Goal: Connect with others: Establish contact or relationships with other users

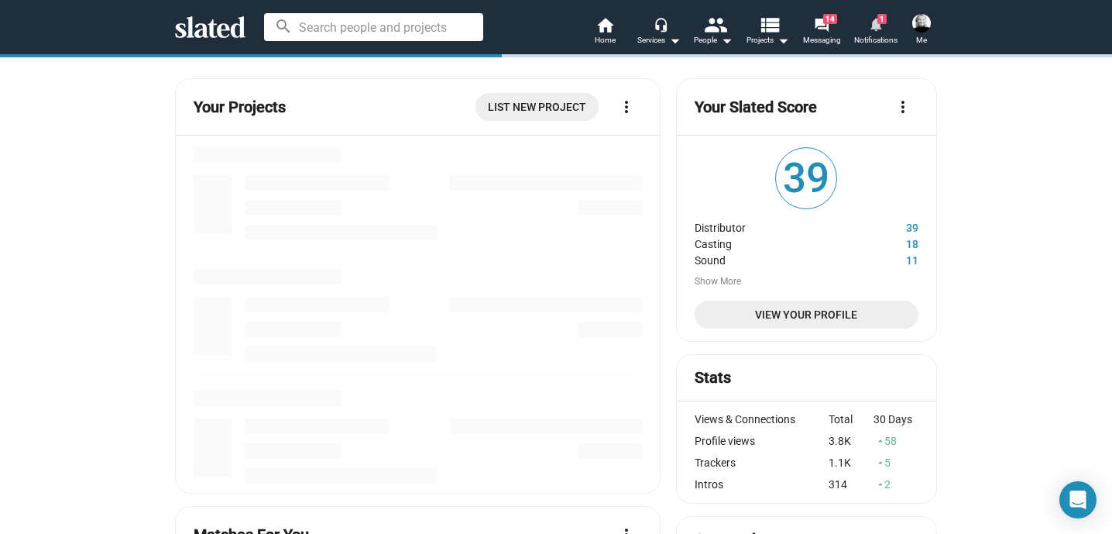
click at [876, 31] on mat-icon "notifications" at bounding box center [875, 23] width 15 height 15
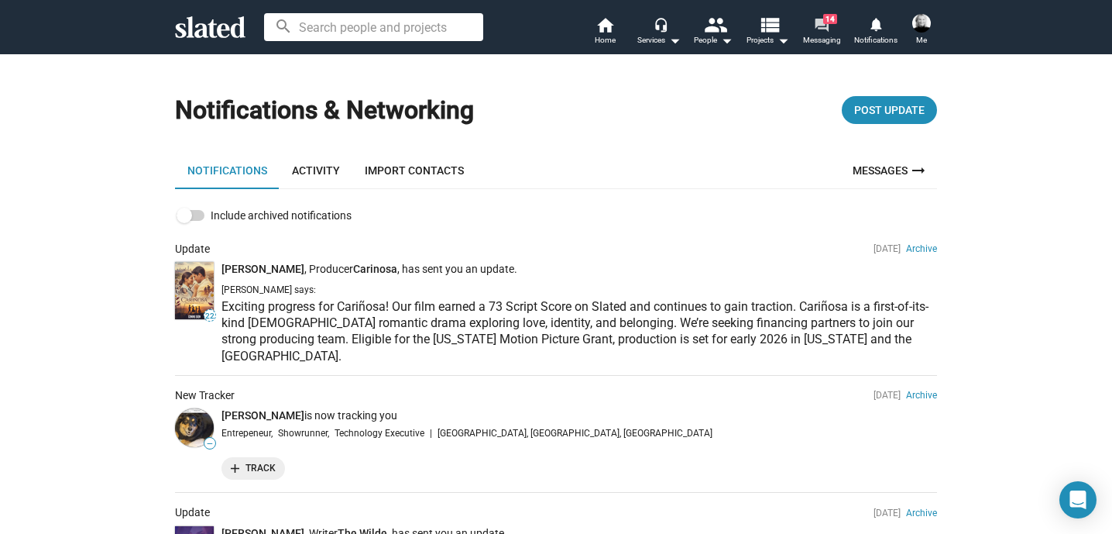
click at [813, 24] on link "forum 14 Messaging" at bounding box center [822, 32] width 54 height 34
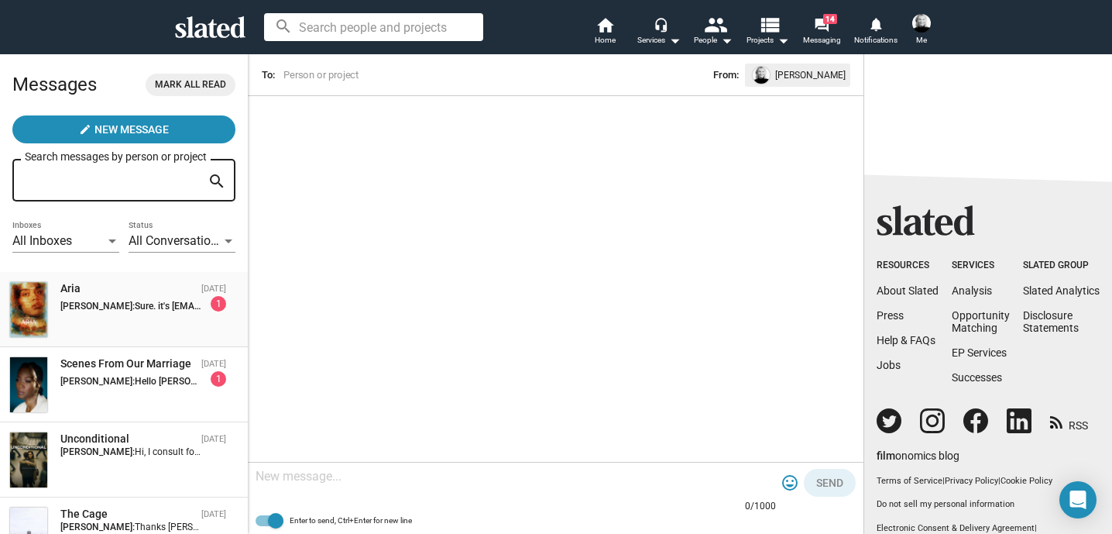
click at [115, 310] on strong "[PERSON_NAME]:" at bounding box center [97, 305] width 74 height 11
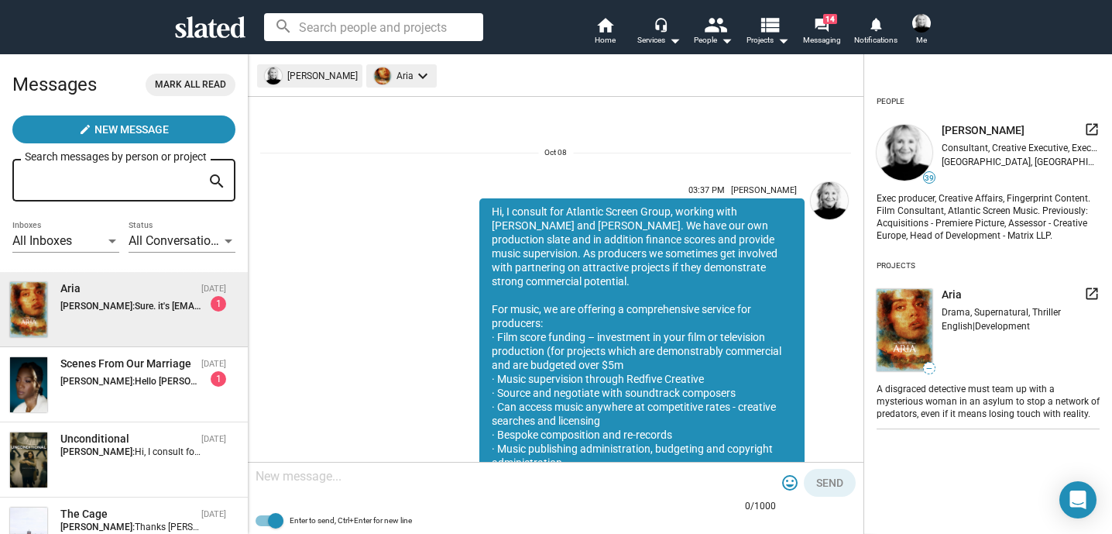
scroll to position [349, 0]
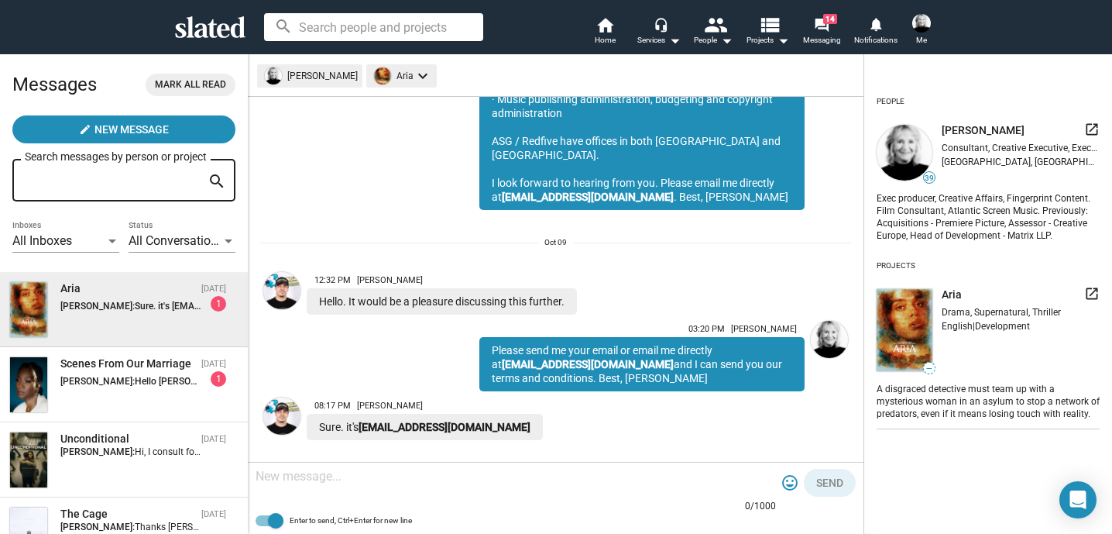
click at [314, 483] on textarea at bounding box center [516, 476] width 520 height 15
type textarea "I've emailed you [PERSON_NAME]."
click at [819, 483] on span "Send" at bounding box center [829, 483] width 27 height 28
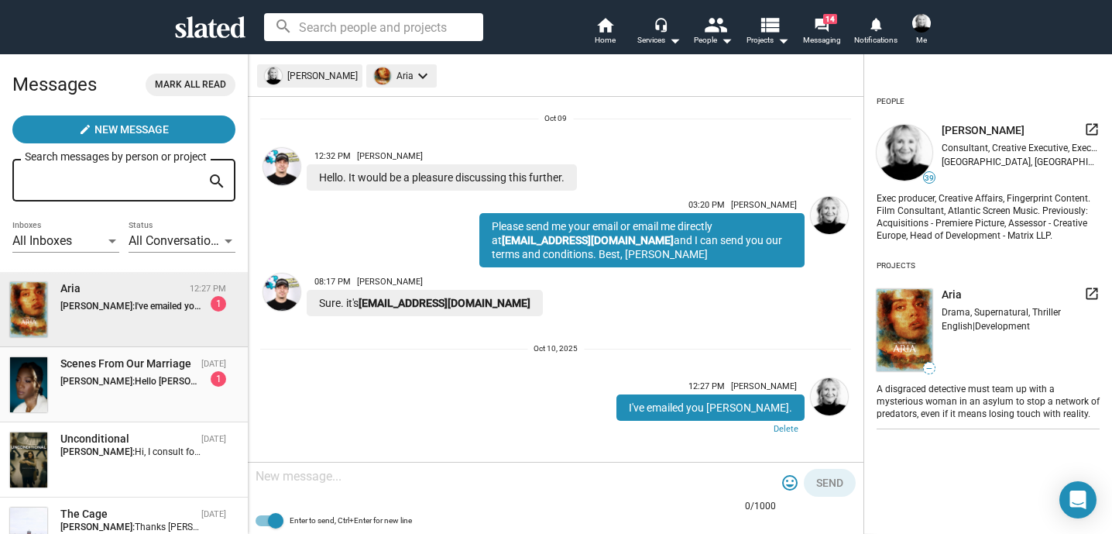
click at [40, 370] on img at bounding box center [28, 384] width 37 height 55
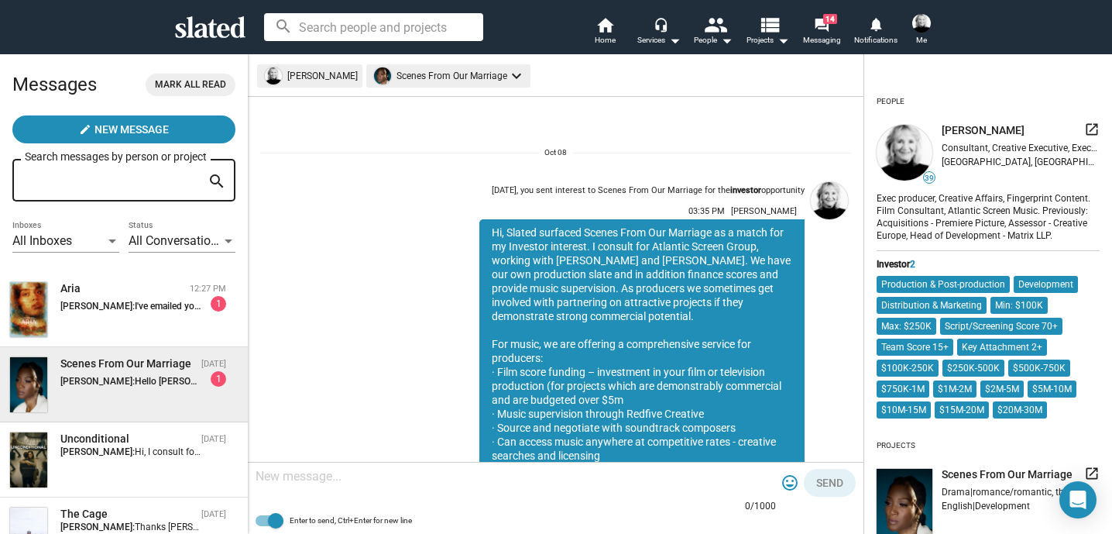
scroll to position [342, 0]
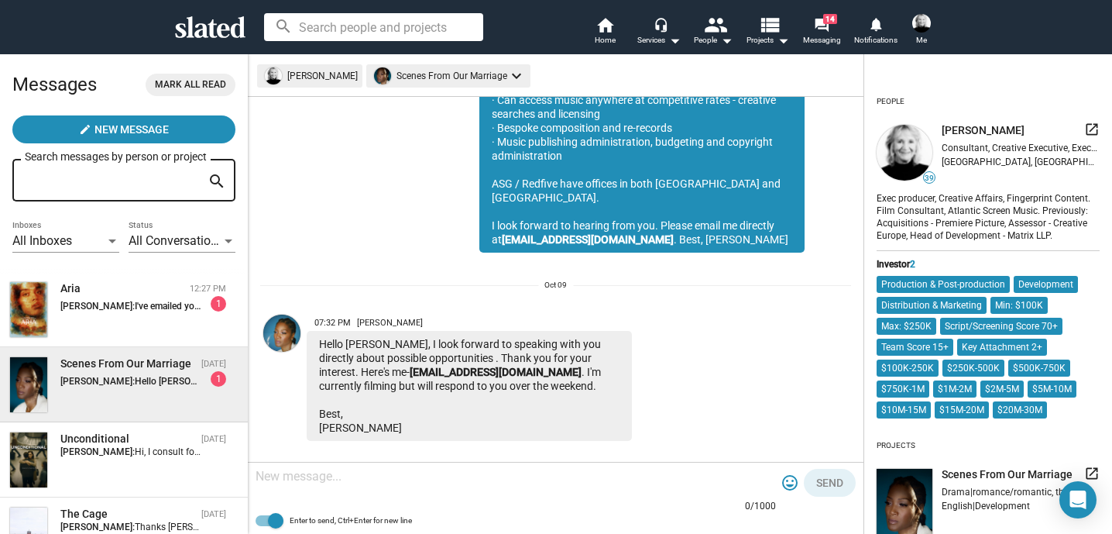
click at [313, 476] on textarea at bounding box center [516, 476] width 520 height 15
type textarea "I've emailed you [PERSON_NAME]."
drag, startPoint x: 829, startPoint y: 479, endPoint x: 812, endPoint y: 468, distance: 20.9
click at [828, 479] on span "Send" at bounding box center [829, 483] width 27 height 28
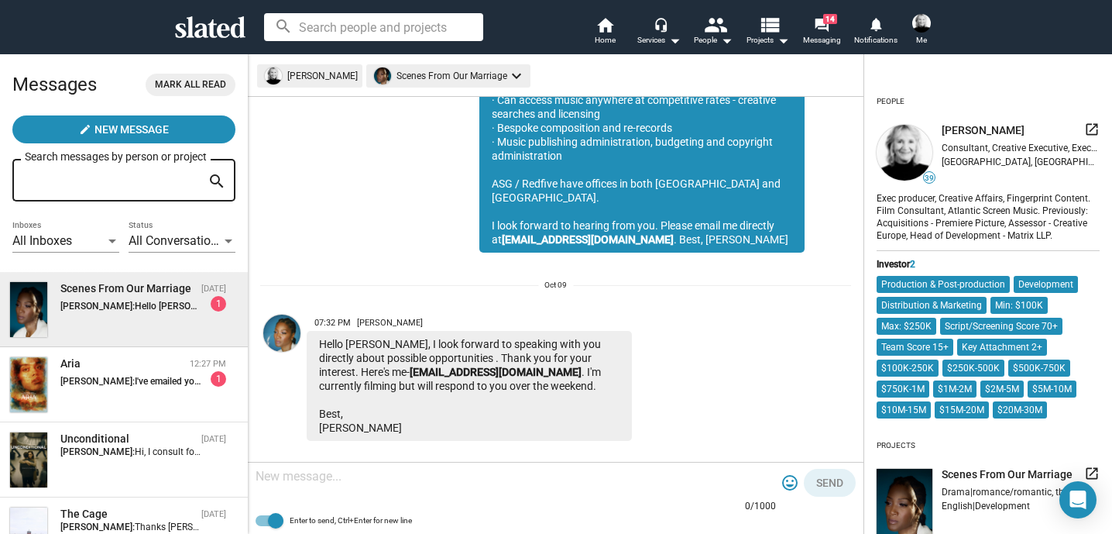
scroll to position [465, 0]
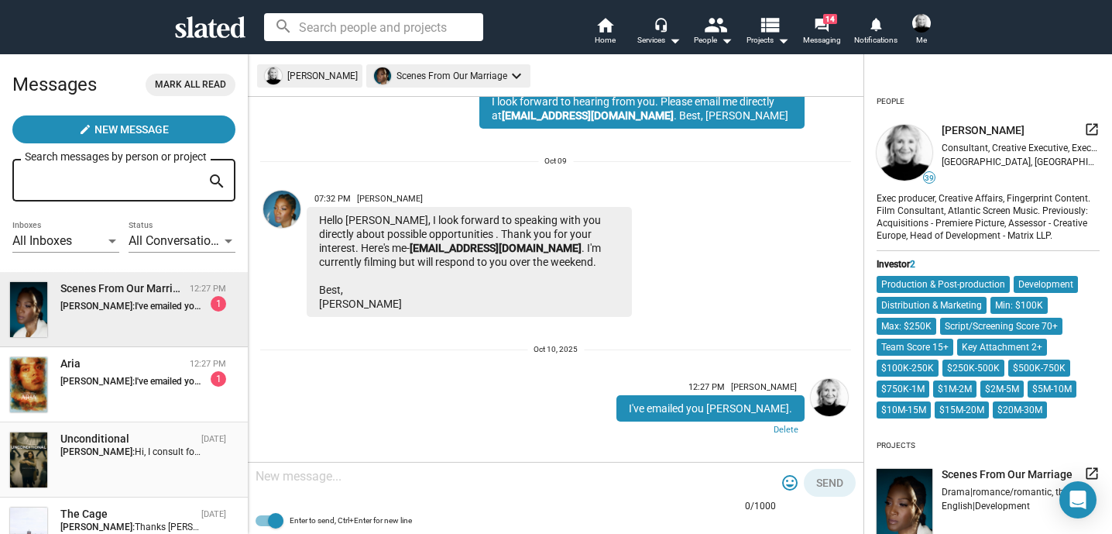
click at [77, 439] on div "Unconditional" at bounding box center [127, 438] width 135 height 15
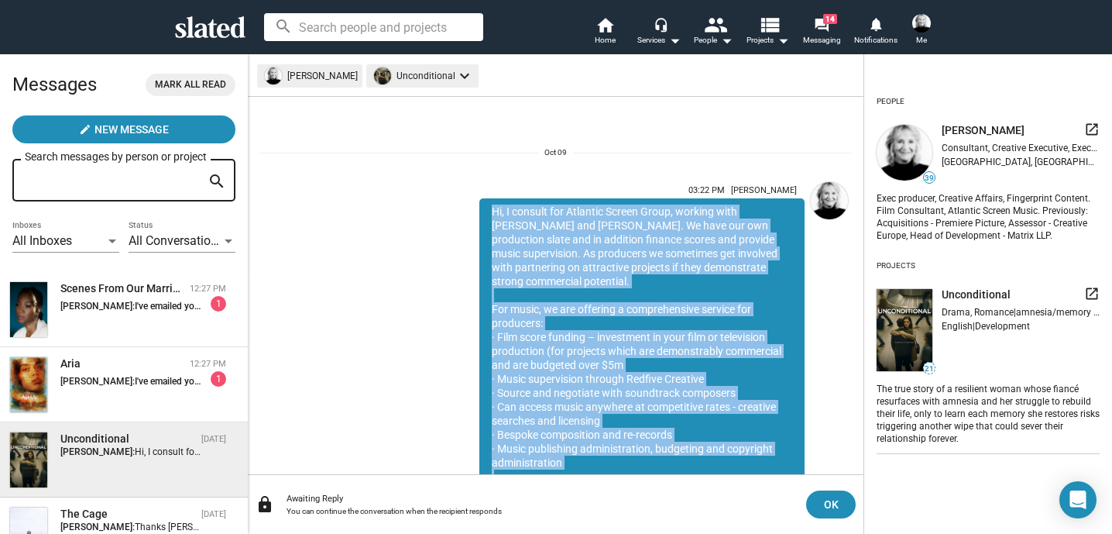
drag, startPoint x: 691, startPoint y: 408, endPoint x: 438, endPoint y: 204, distance: 324.4
click at [438, 204] on div "03:22 PM [PERSON_NAME] Hi, I consult for Atlantic Screen Group, working with [P…" at bounding box center [619, 377] width 372 height 403
copy div "Hi, I consult for Atlantic Screen Group, working with [PERSON_NAME] and [PERSON…"
click at [768, 31] on mat-icon "view_list" at bounding box center [769, 24] width 22 height 22
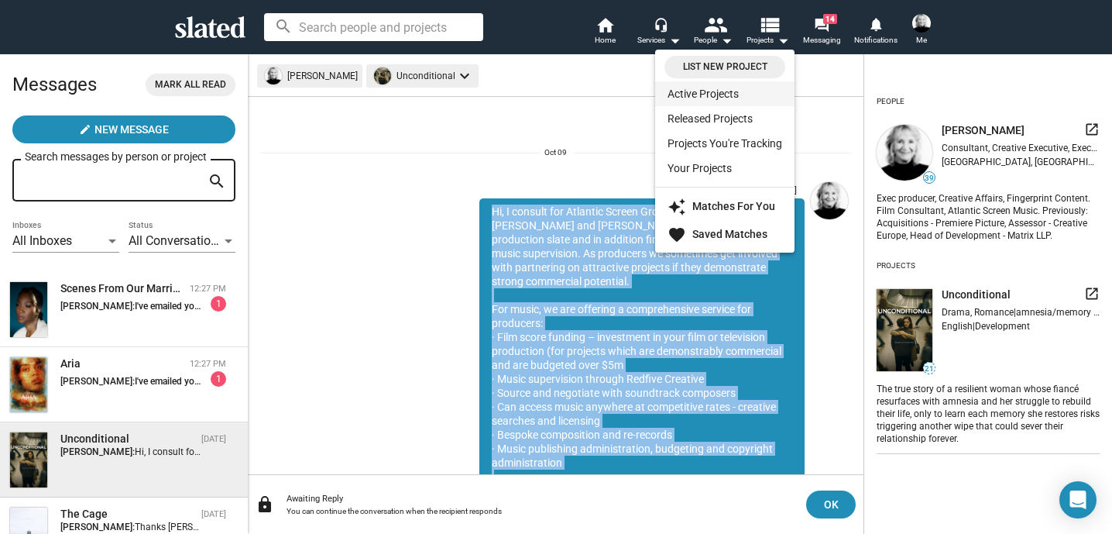
click at [714, 92] on link "Active Projects" at bounding box center [724, 93] width 139 height 25
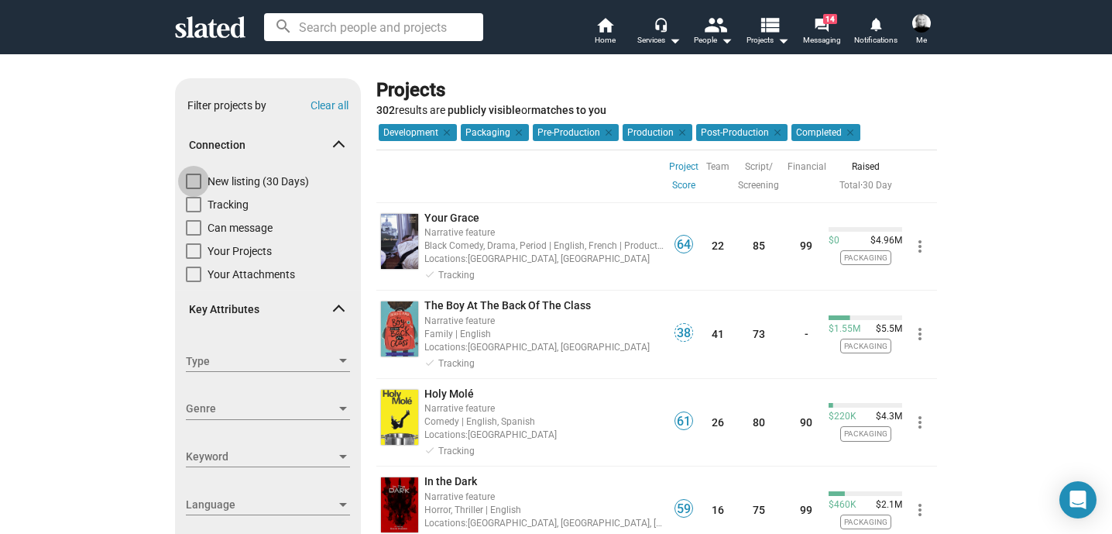
click at [189, 175] on span at bounding box center [193, 180] width 15 height 15
click at [193, 189] on input "New listing (30 Days)" at bounding box center [193, 189] width 1 height 1
checkbox input "true"
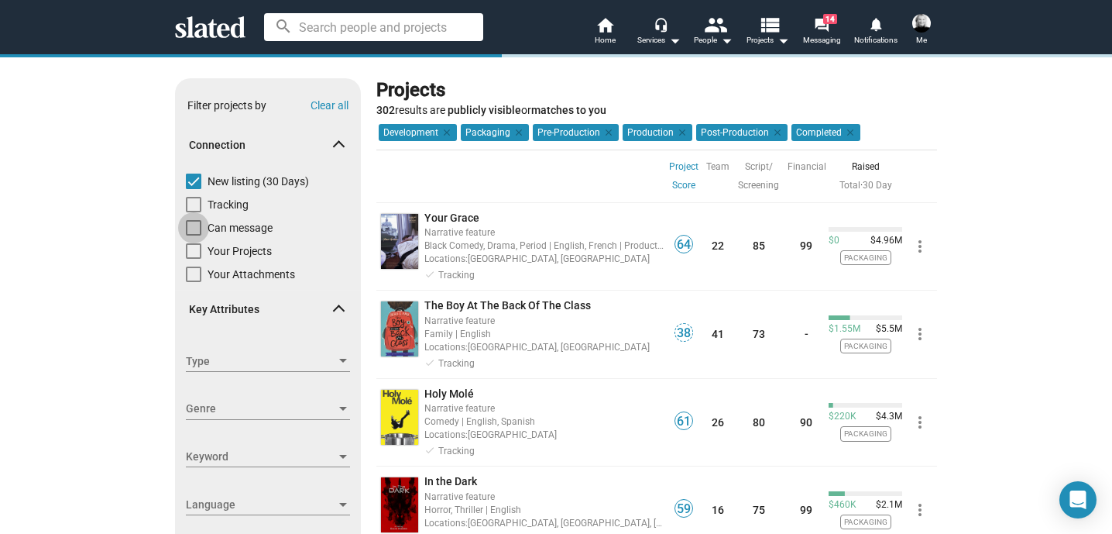
click at [191, 227] on span at bounding box center [193, 227] width 15 height 15
click at [193, 235] on input "Can message" at bounding box center [193, 235] width 1 height 1
checkbox input "true"
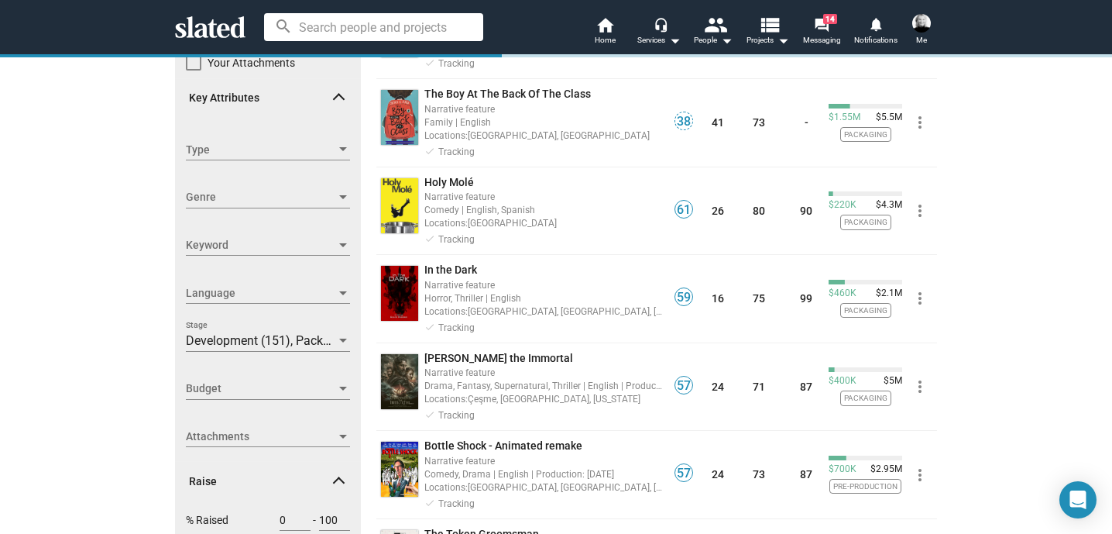
scroll to position [254, 0]
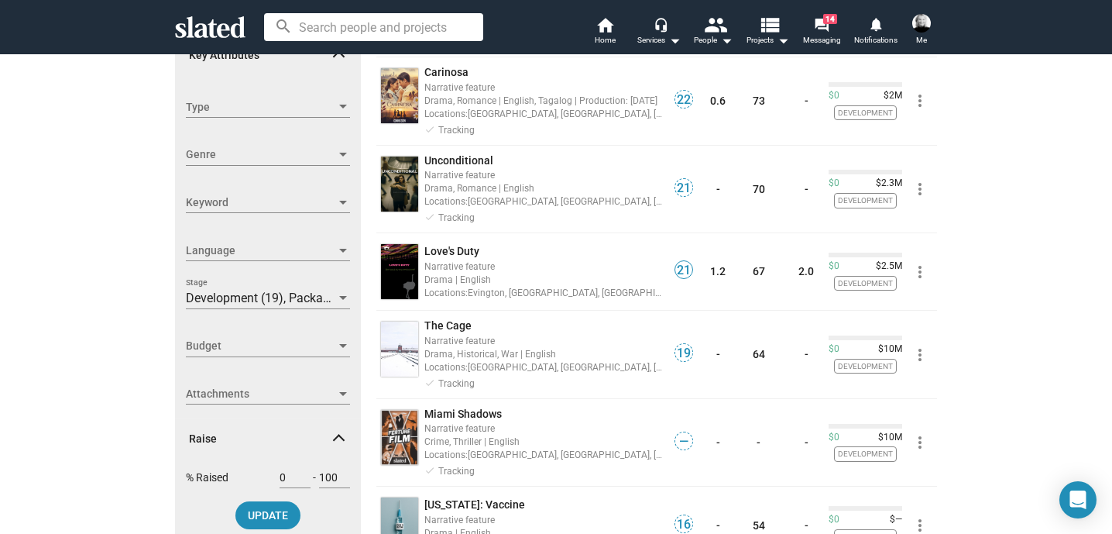
click at [218, 343] on span "Budget" at bounding box center [261, 346] width 150 height 16
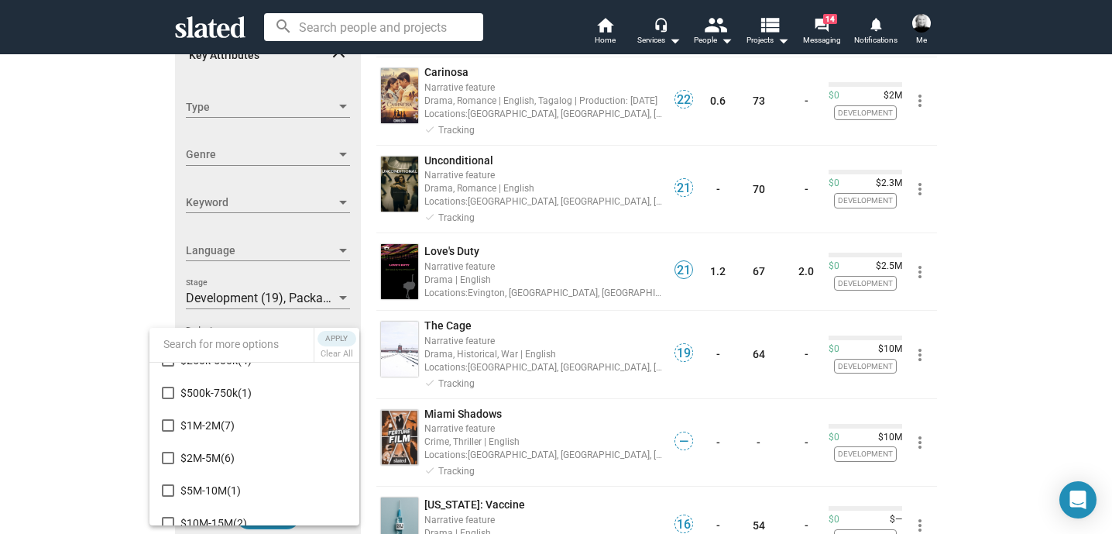
scroll to position [85, 0]
click at [163, 422] on mat-pseudo-checkbox at bounding box center [168, 423] width 12 height 12
click at [166, 459] on mat-pseudo-checkbox at bounding box center [168, 456] width 12 height 12
click at [168, 488] on mat-pseudo-checkbox at bounding box center [168, 488] width 12 height 12
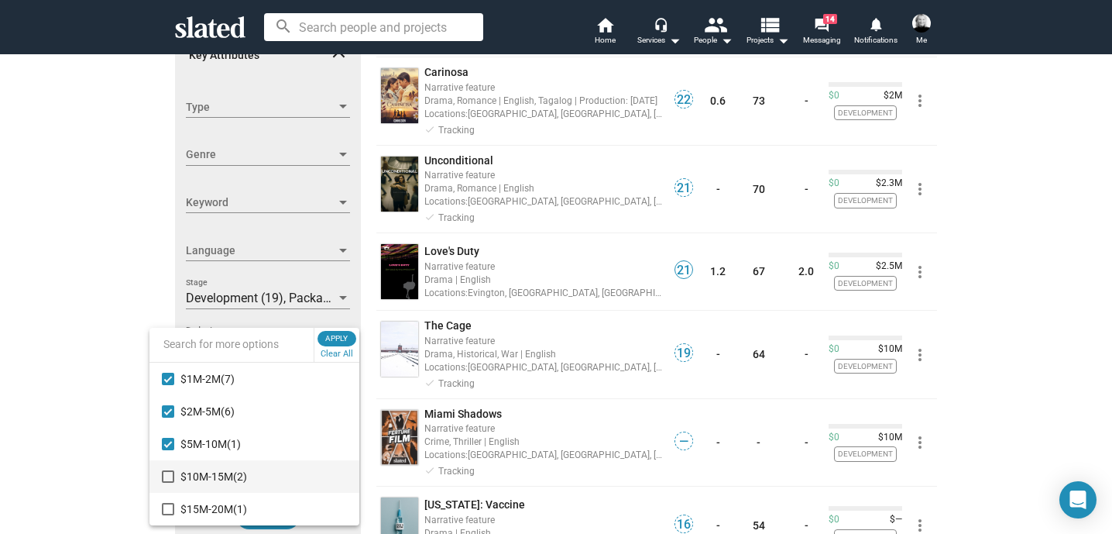
click at [167, 476] on mat-pseudo-checkbox at bounding box center [168, 476] width 12 height 12
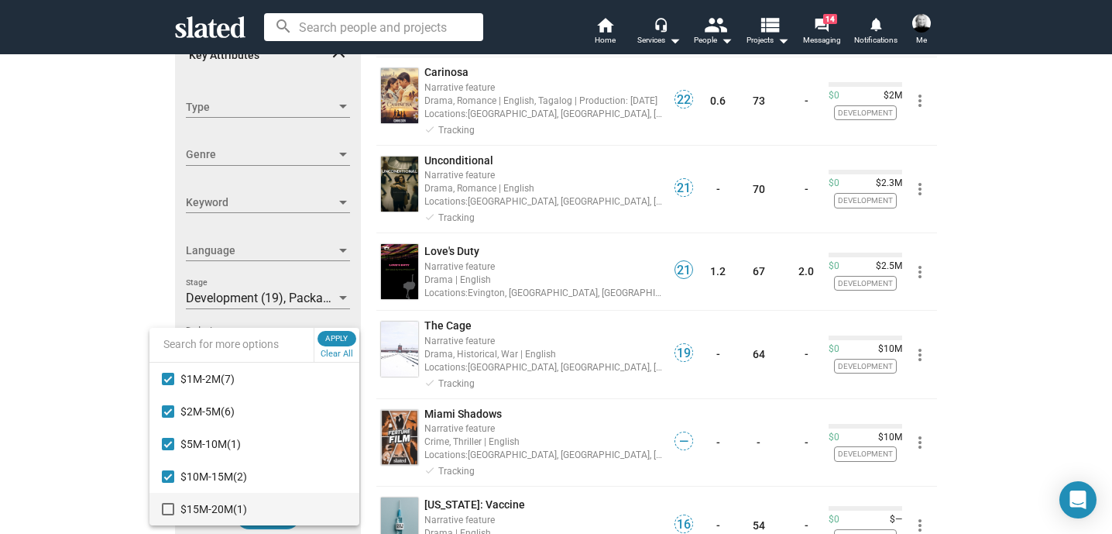
click at [163, 510] on mat-pseudo-checkbox at bounding box center [168, 509] width 12 height 12
click at [338, 338] on span "Apply" at bounding box center [337, 338] width 28 height 15
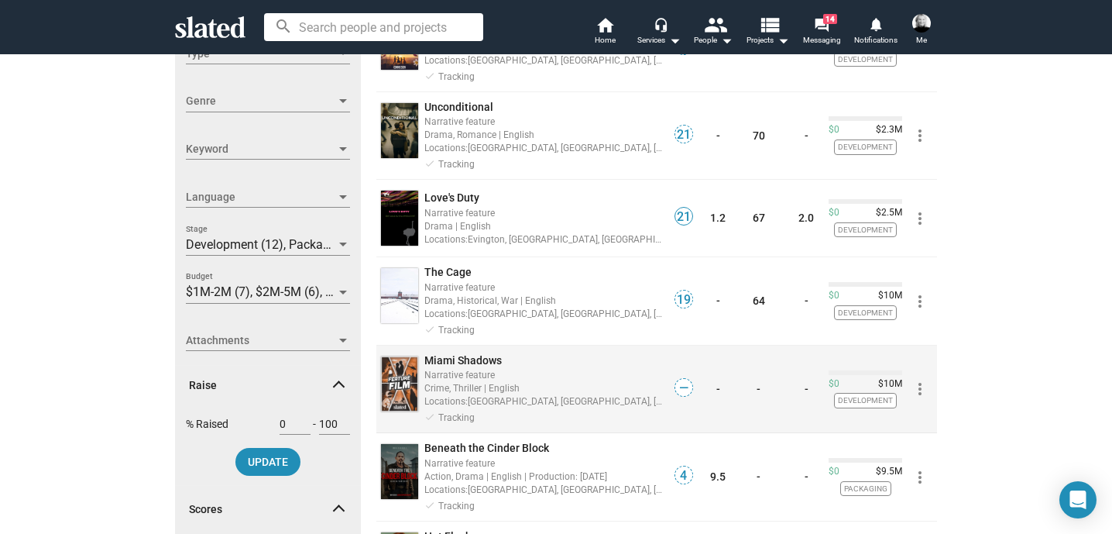
scroll to position [319, 0]
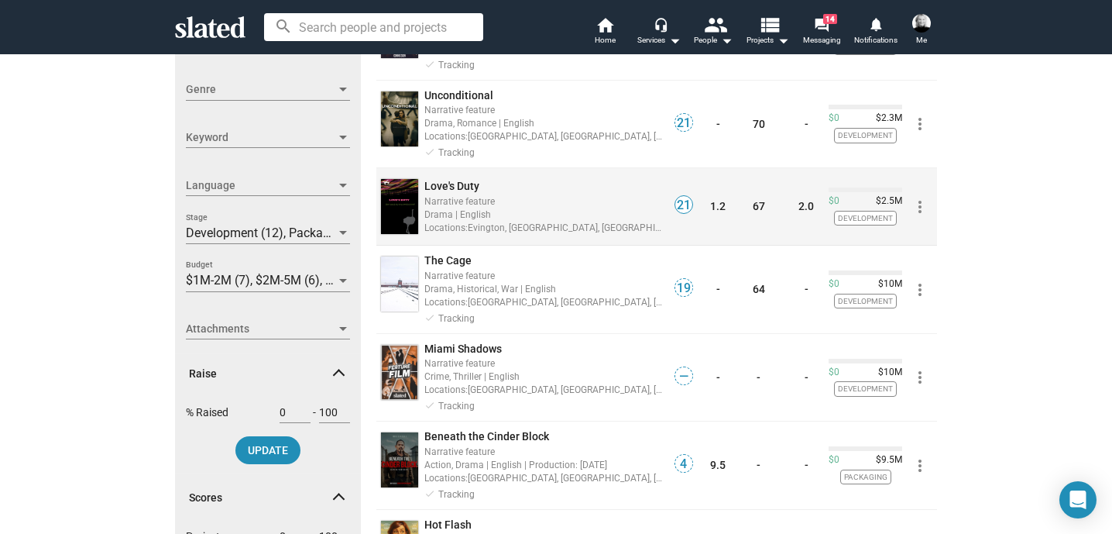
click at [483, 220] on div "Locations: [GEOGRAPHIC_DATA], [GEOGRAPHIC_DATA], [GEOGRAPHIC_DATA], [GEOGRAPHIC…" at bounding box center [543, 227] width 239 height 15
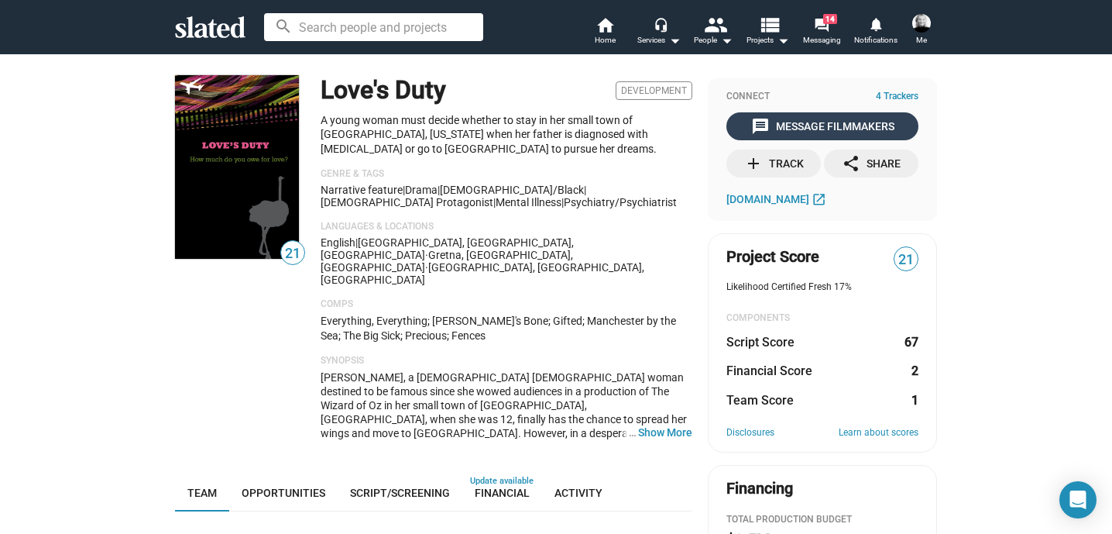
click at [816, 121] on div "message Message Filmmakers" at bounding box center [822, 126] width 143 height 28
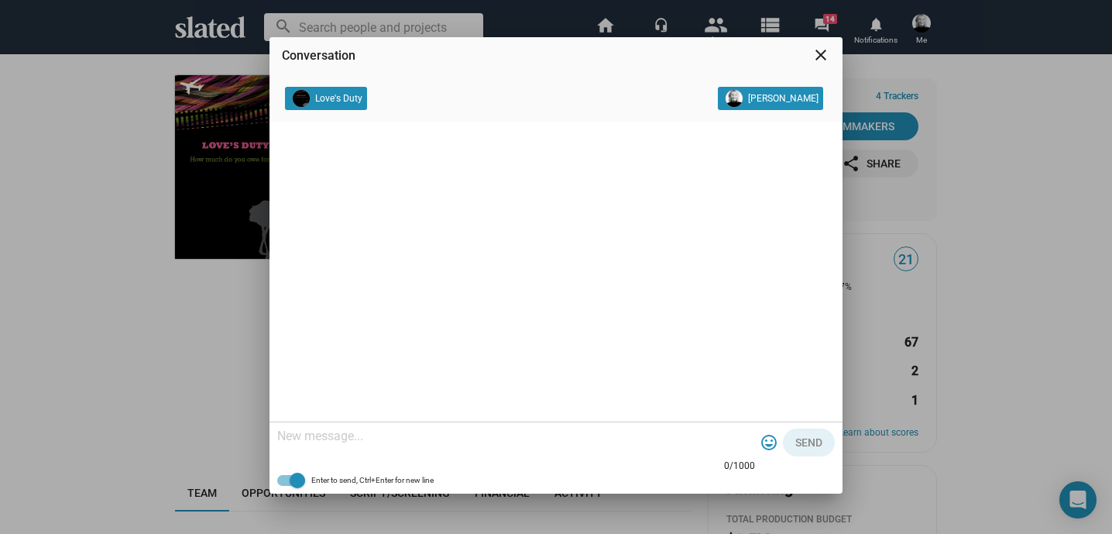
click at [389, 432] on textarea at bounding box center [516, 435] width 478 height 15
paste textarea "Hi, I consult for Atlantic Screen Group, working with [PERSON_NAME] and [PERSON…"
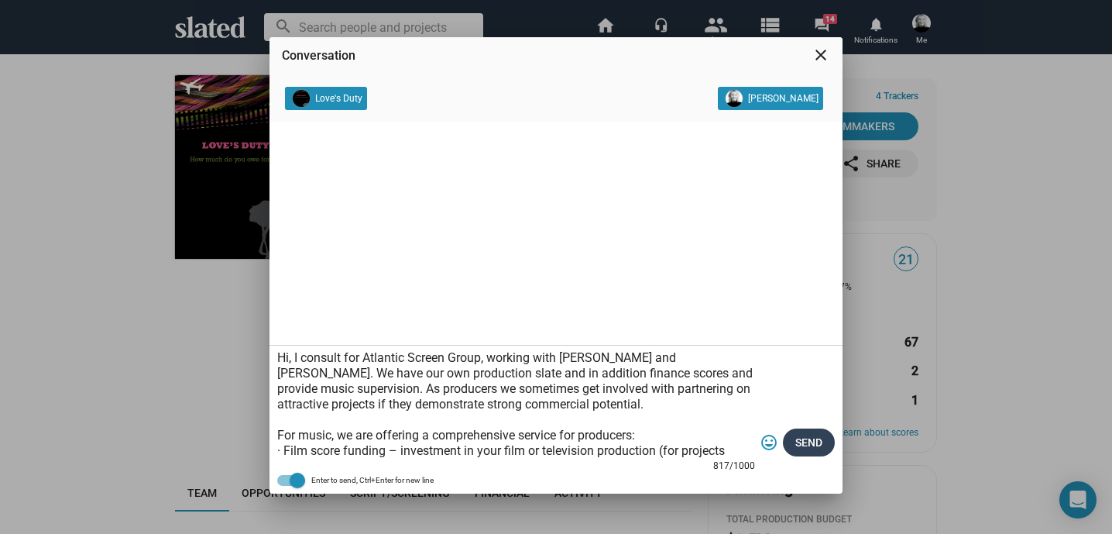
type textarea "Hi, I consult for Atlantic Screen Group, working with [PERSON_NAME] and [PERSON…"
click at [804, 440] on span "Send" at bounding box center [808, 442] width 27 height 28
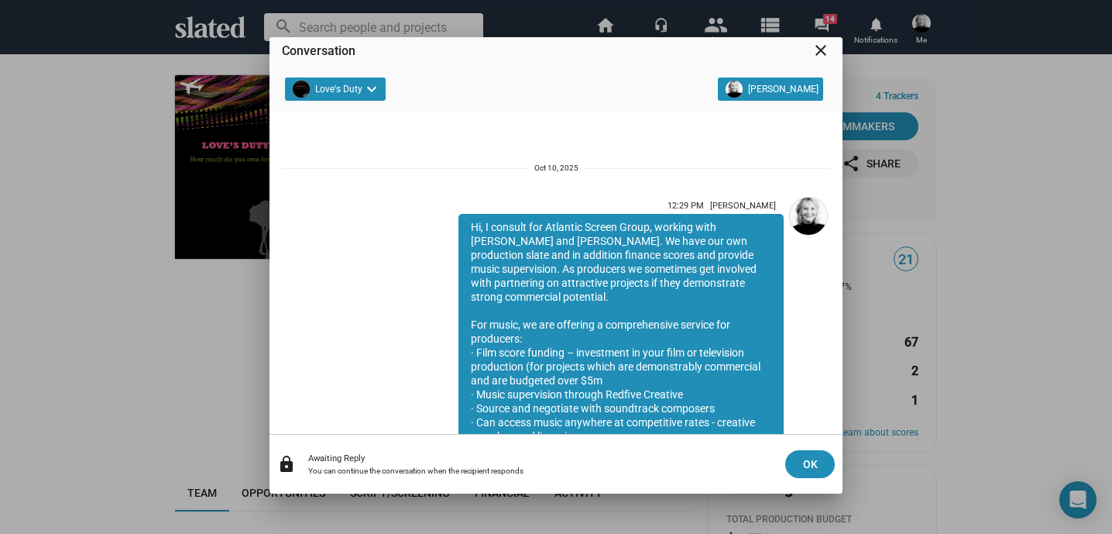
scroll to position [182, 0]
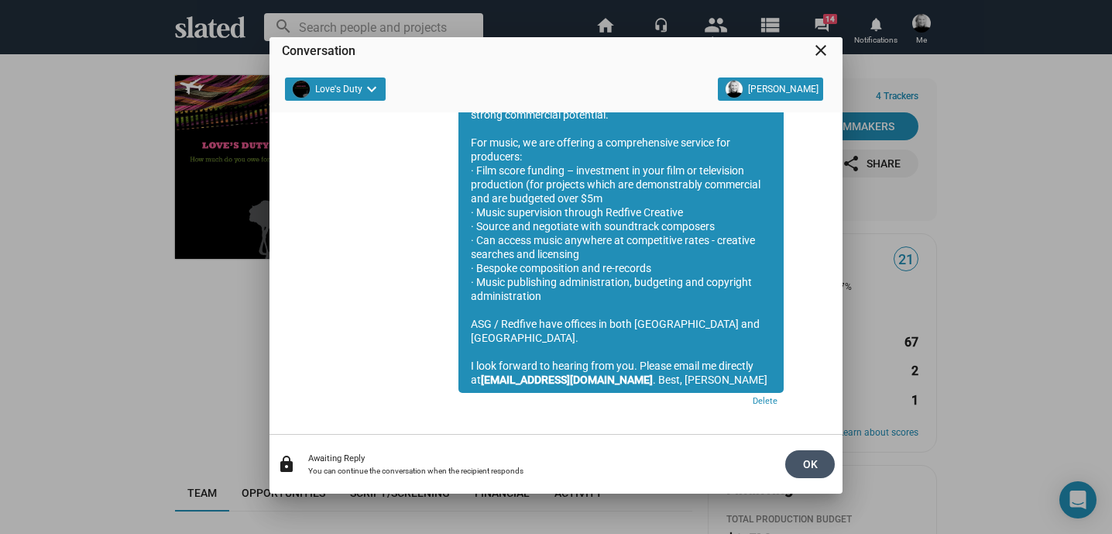
click at [811, 462] on span "OK" at bounding box center [810, 464] width 25 height 28
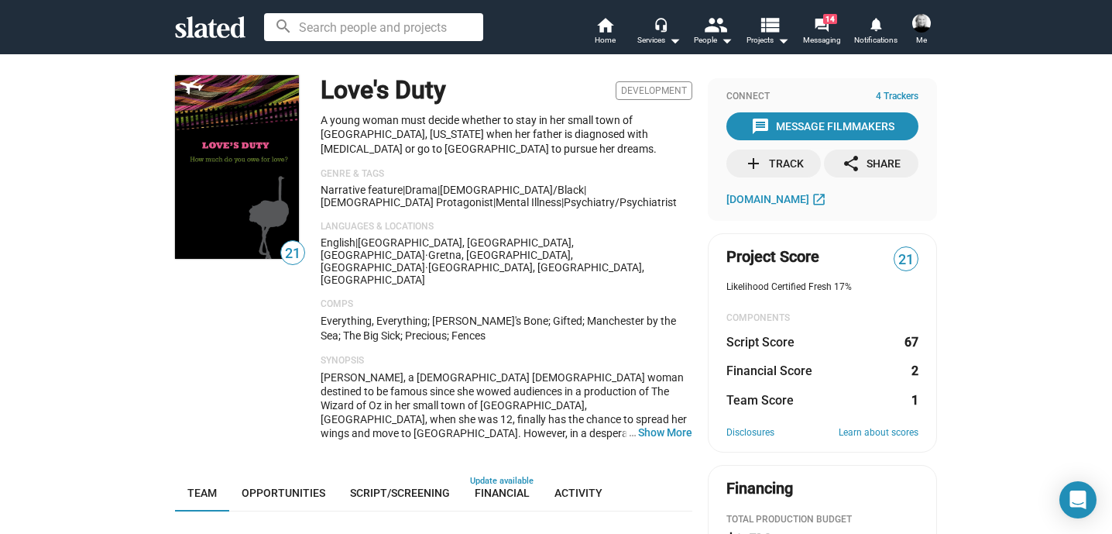
click at [788, 161] on div "add Track" at bounding box center [774, 163] width 60 height 28
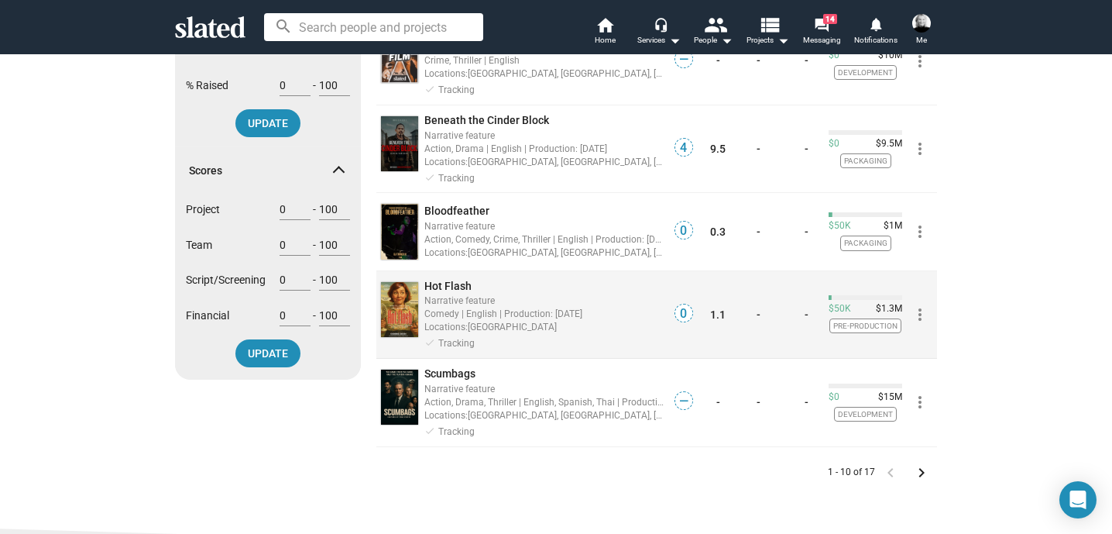
scroll to position [648, 0]
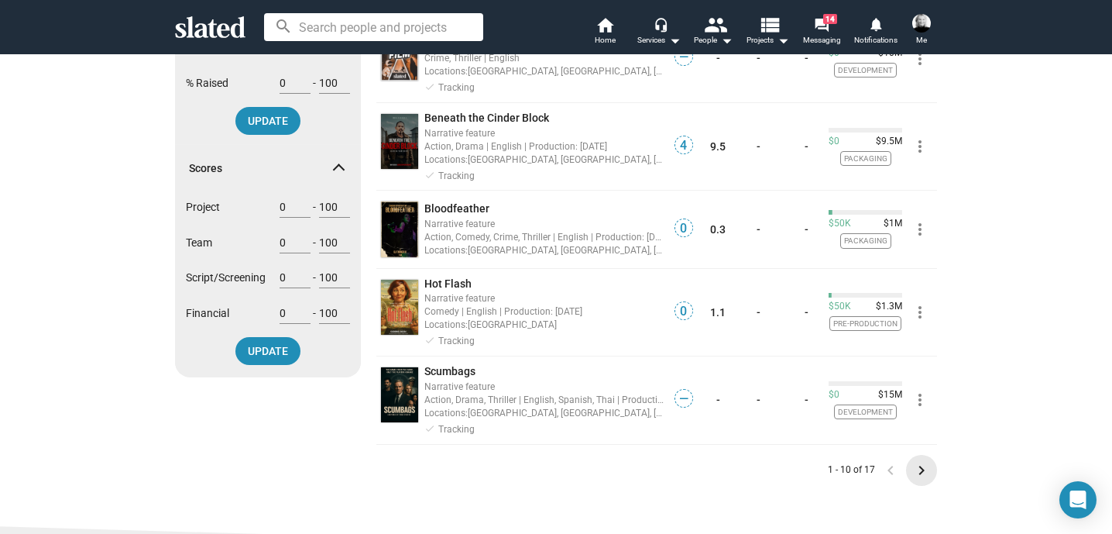
click at [913, 461] on mat-icon "keyboard_arrow_right" at bounding box center [921, 470] width 19 height 19
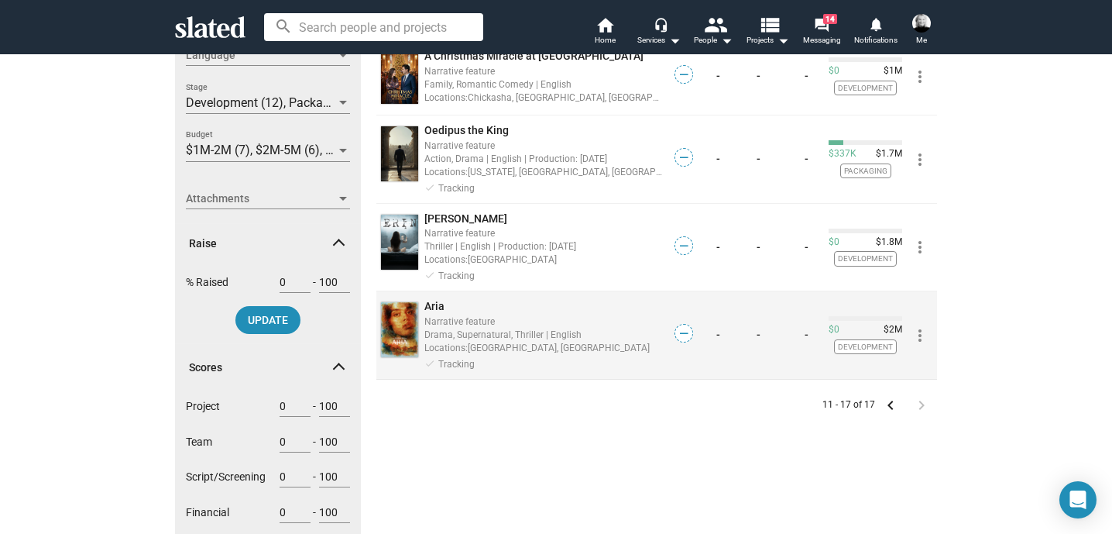
scroll to position [446, 0]
